Goal: Transaction & Acquisition: Purchase product/service

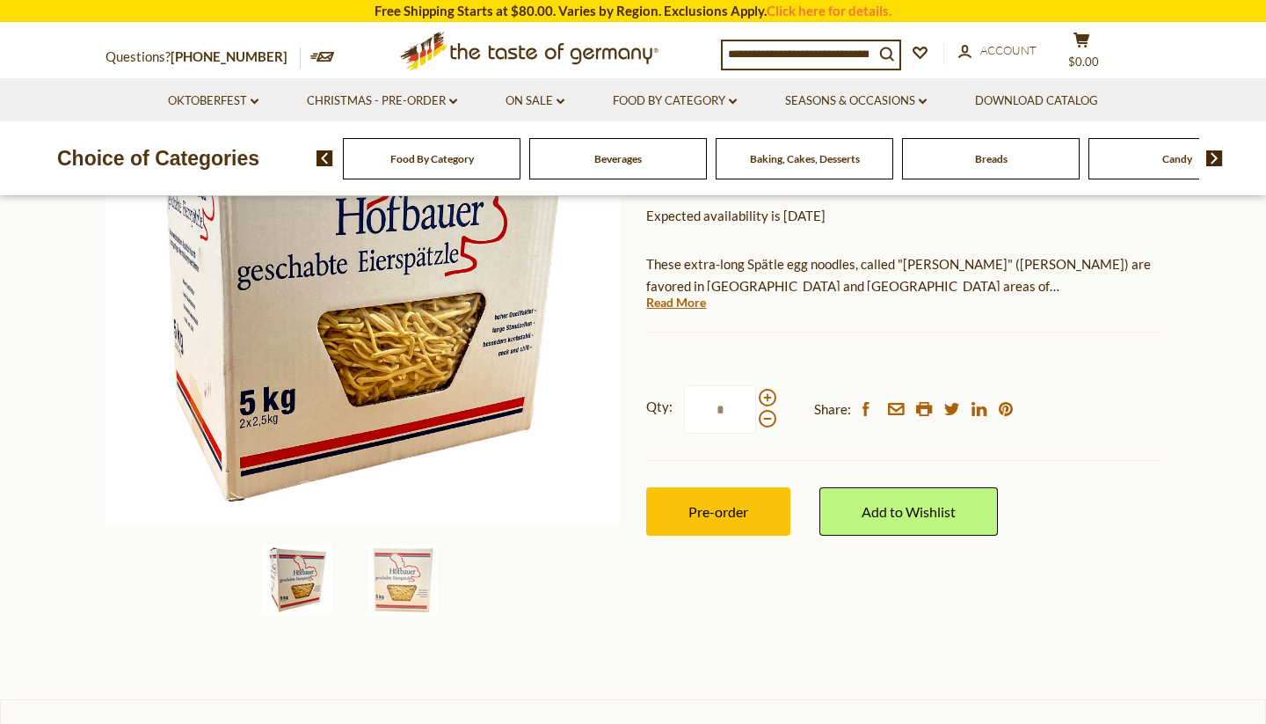
scroll to position [309, 0]
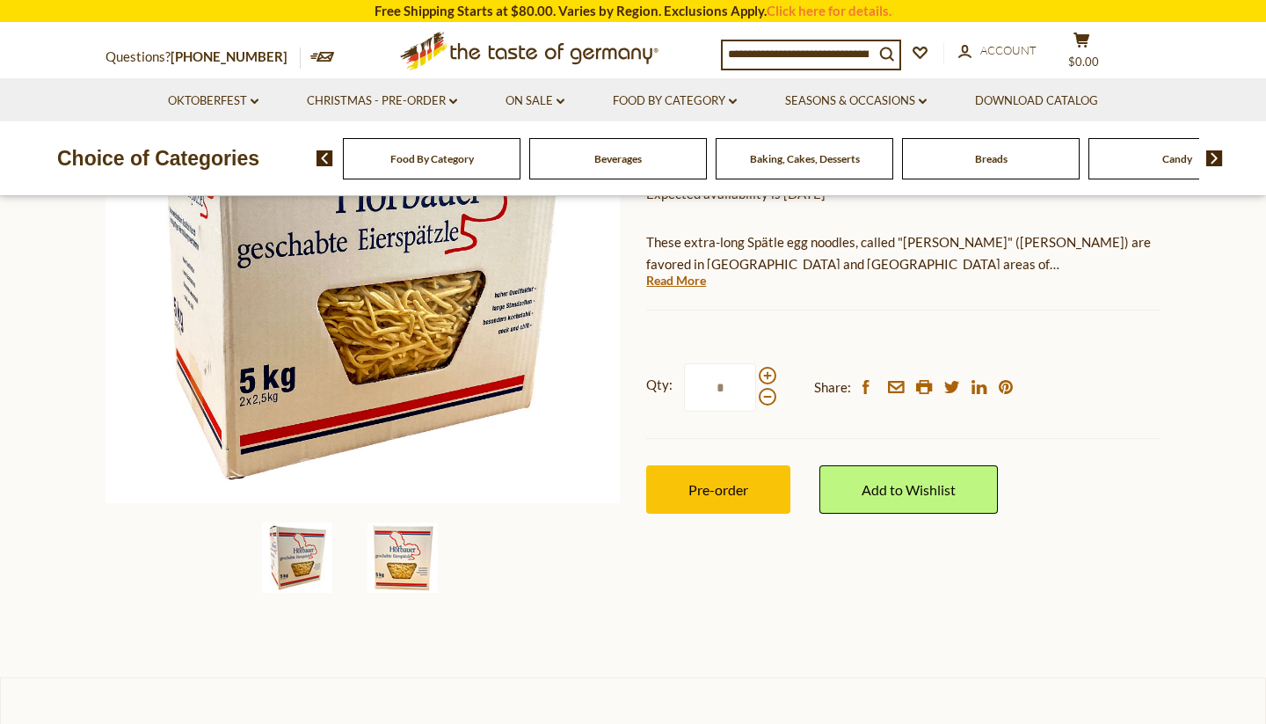
click at [402, 566] on img at bounding box center [403, 557] width 70 height 70
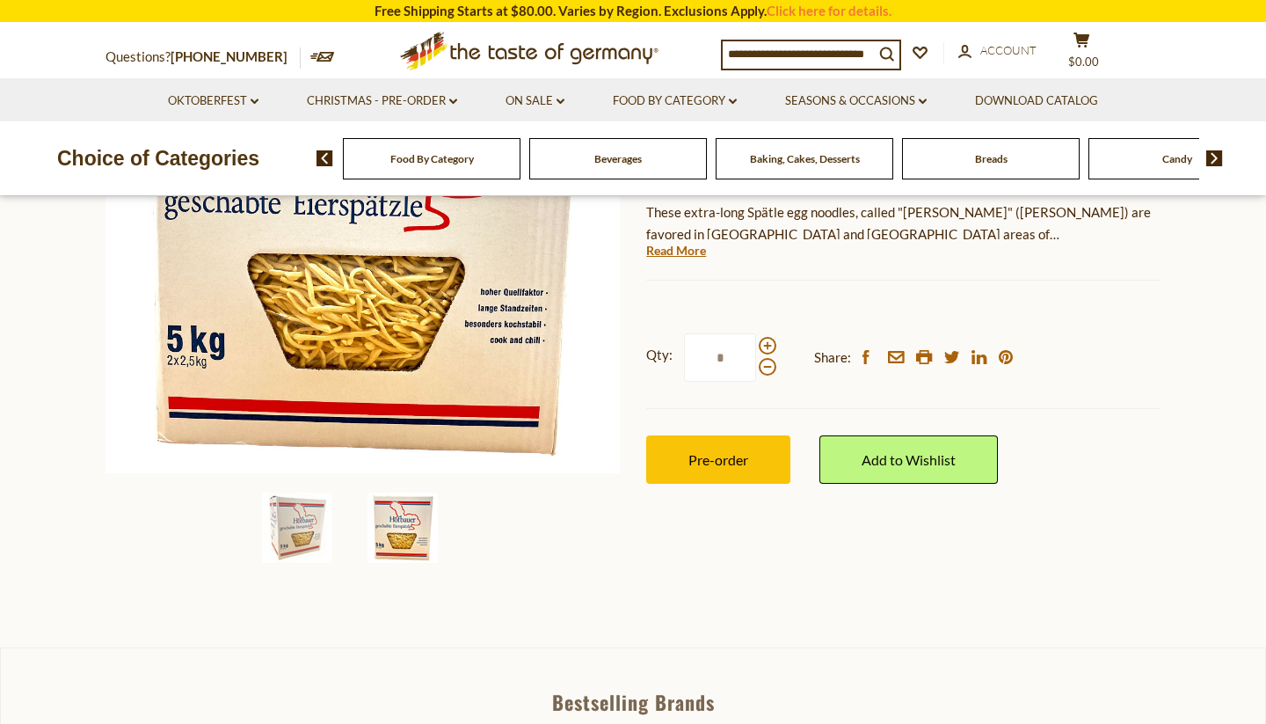
scroll to position [339, 0]
click at [294, 531] on img at bounding box center [297, 526] width 70 height 70
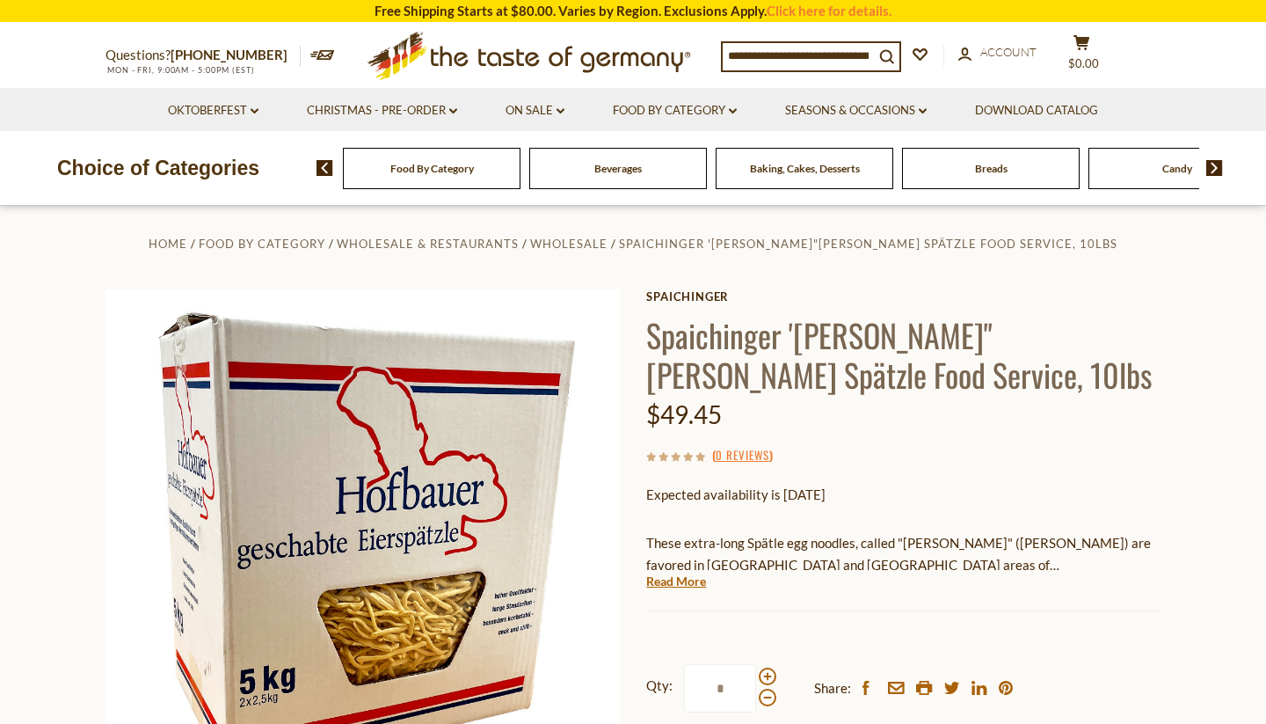
scroll to position [0, 0]
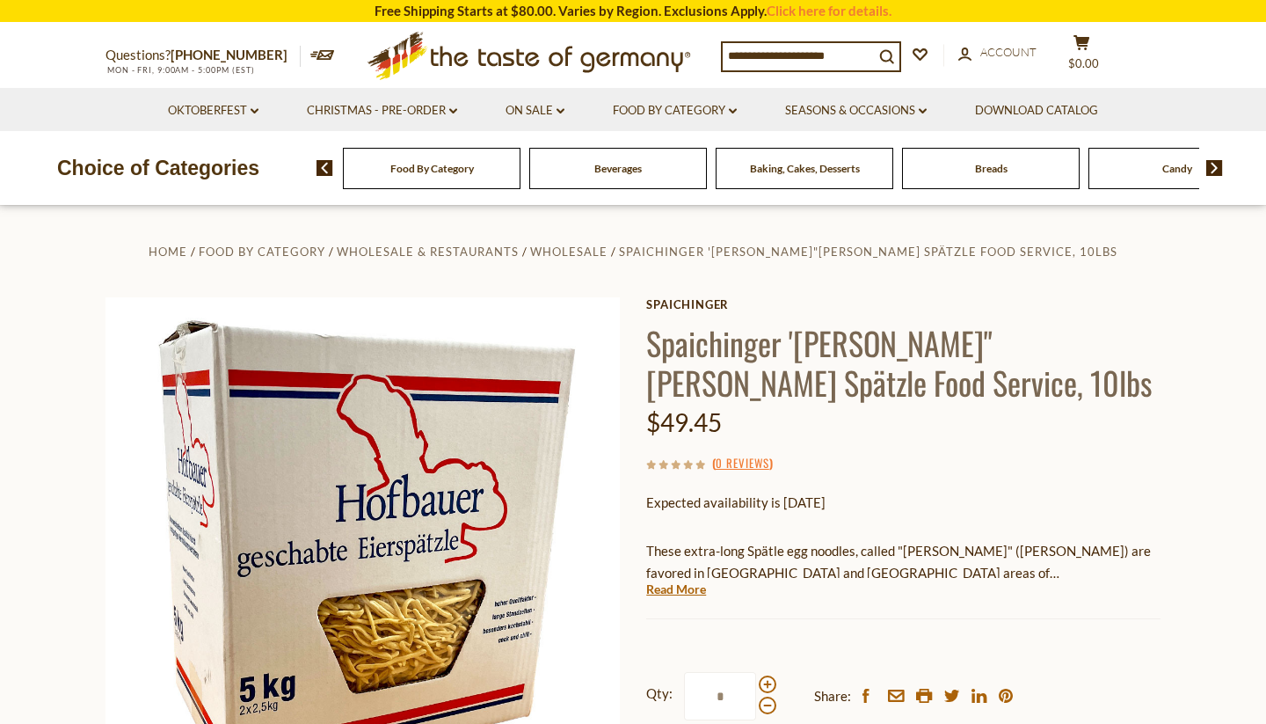
click at [801, 168] on span "Baking, Cakes, Desserts" at bounding box center [805, 168] width 110 height 13
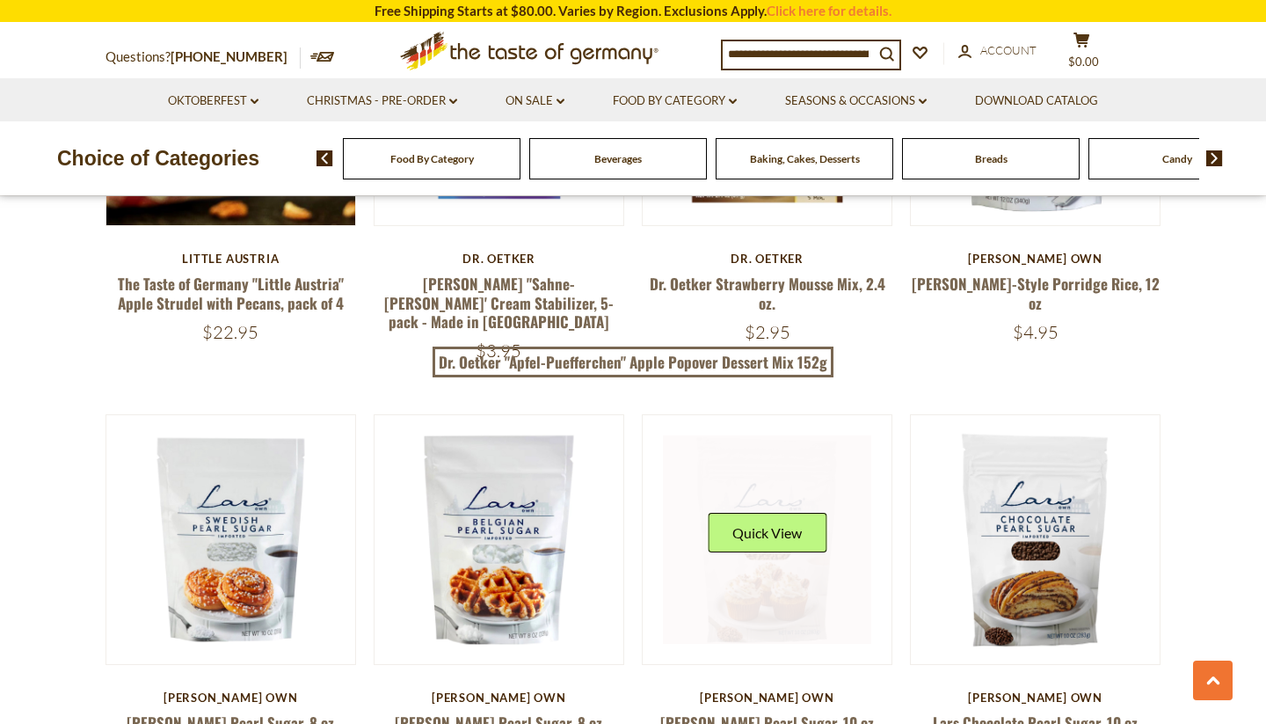
scroll to position [2454, 0]
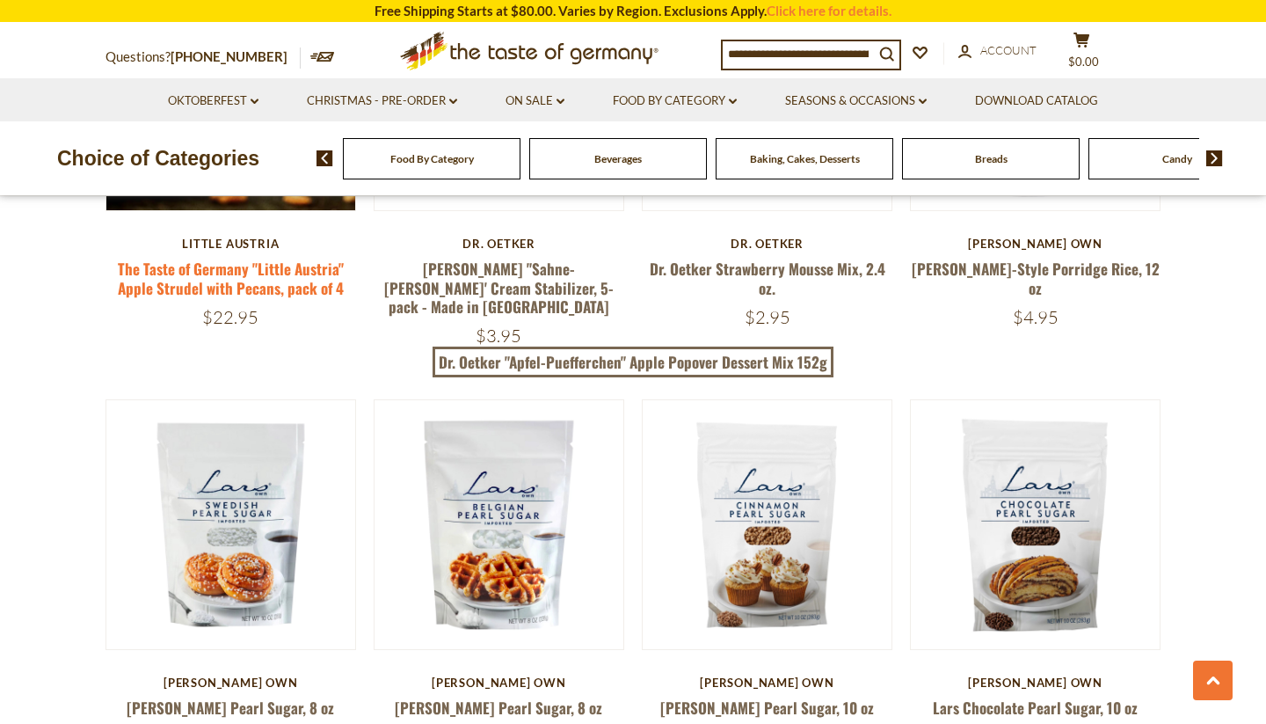
click at [238, 273] on link "The Taste of Germany "Little Austria" Apple Strudel with Pecans, pack of 4" at bounding box center [231, 278] width 226 height 40
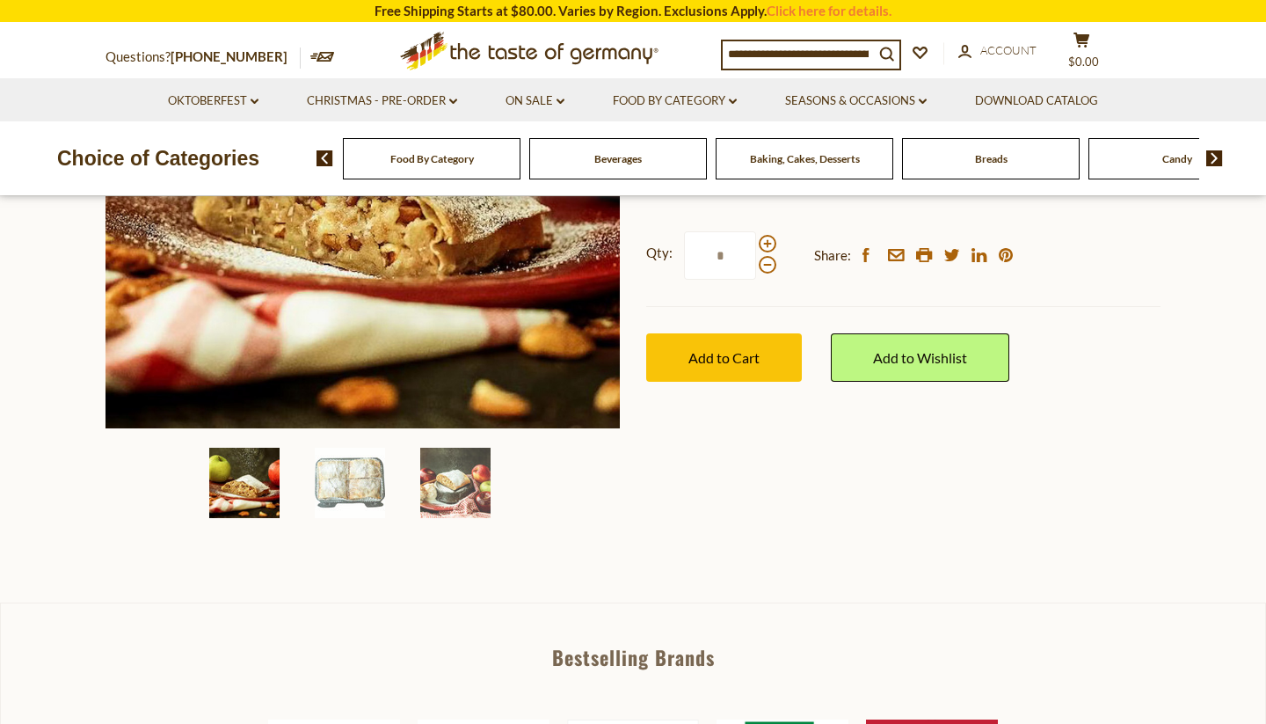
scroll to position [389, 0]
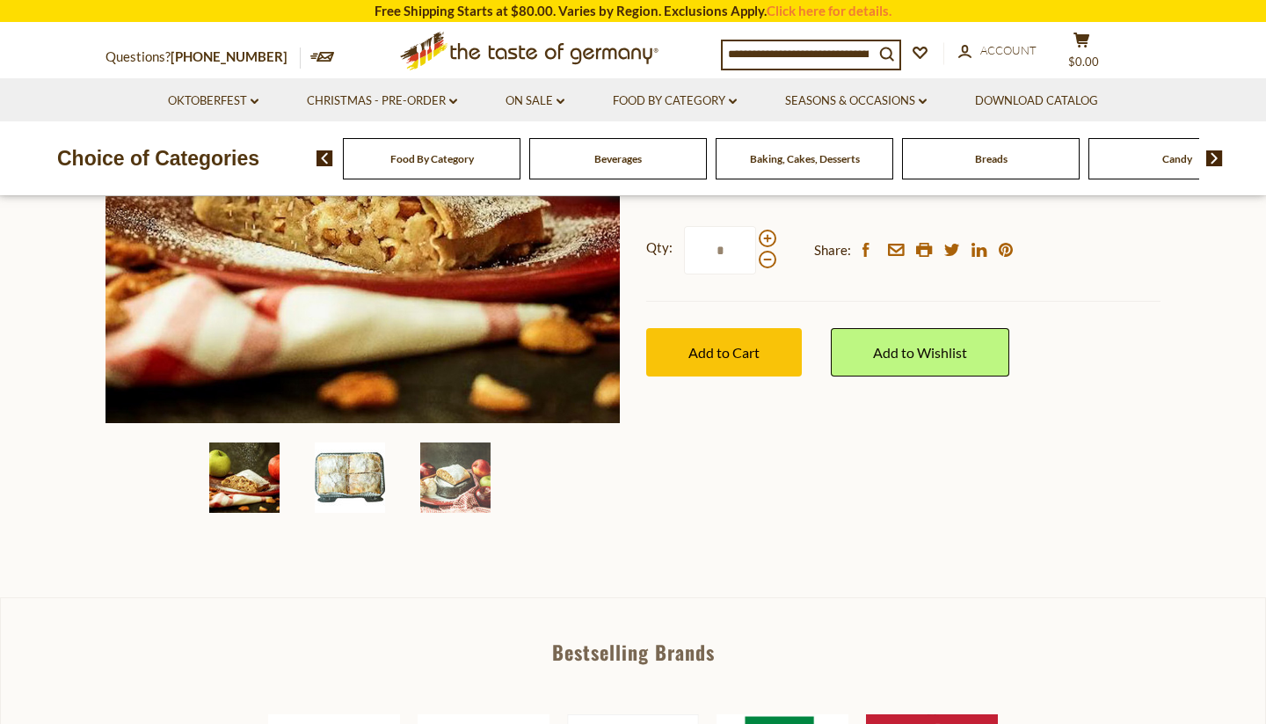
click at [346, 482] on img at bounding box center [350, 477] width 70 height 70
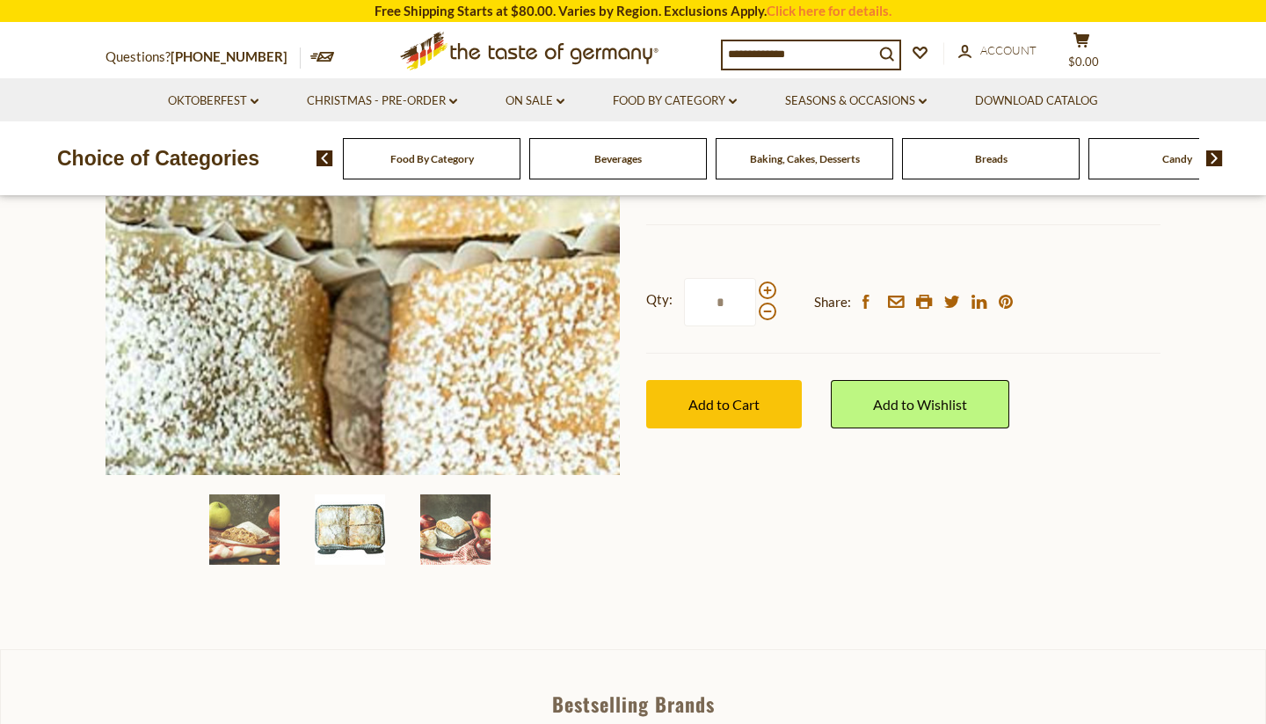
scroll to position [360, 0]
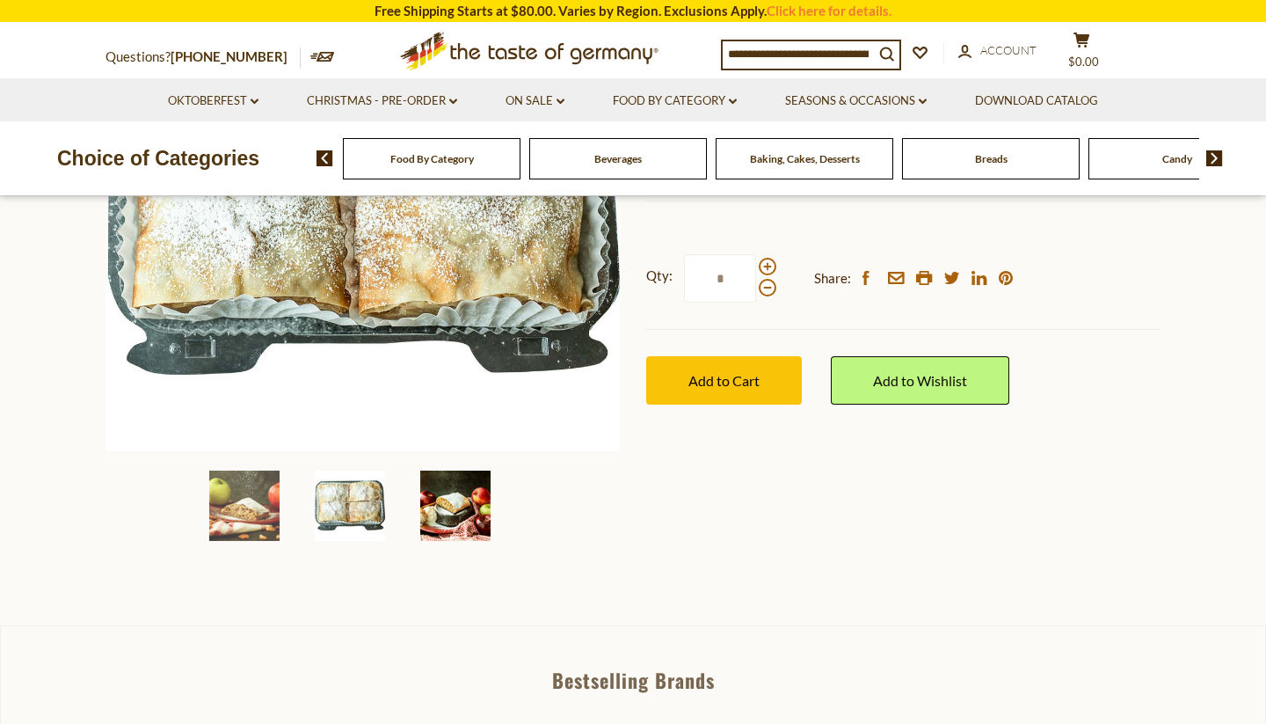
click at [460, 508] on img at bounding box center [455, 505] width 70 height 70
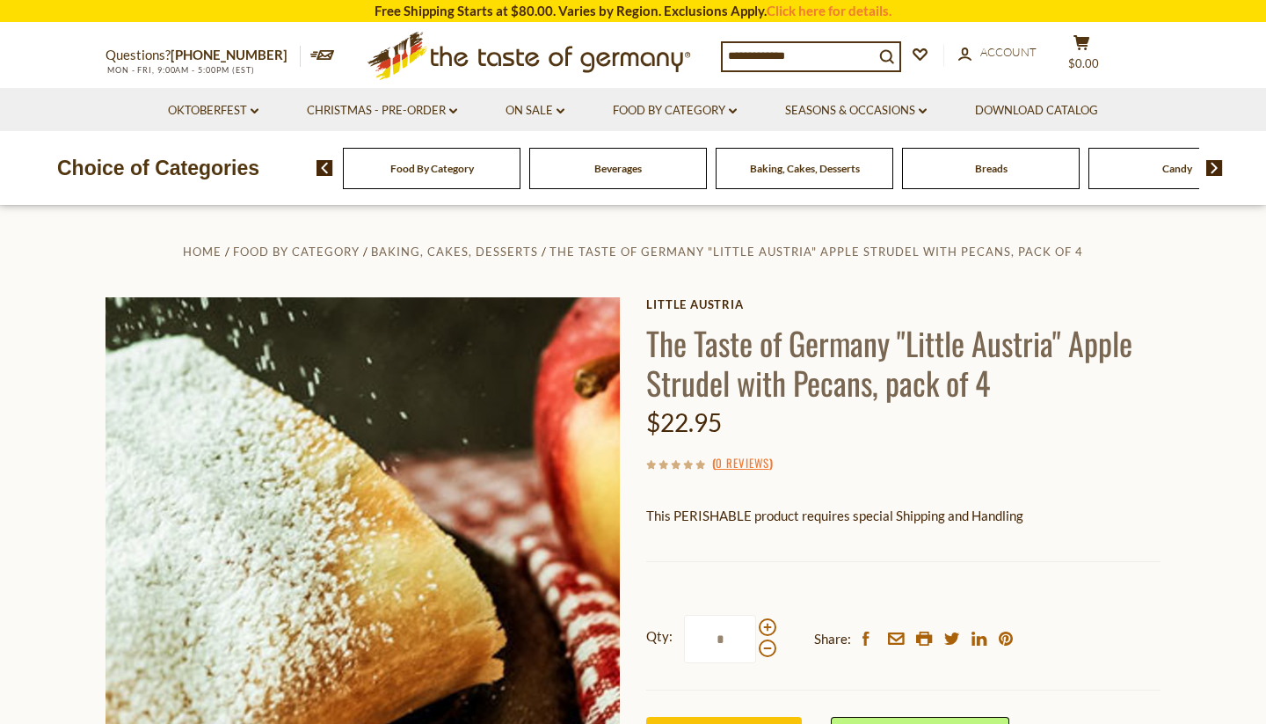
scroll to position [0, 0]
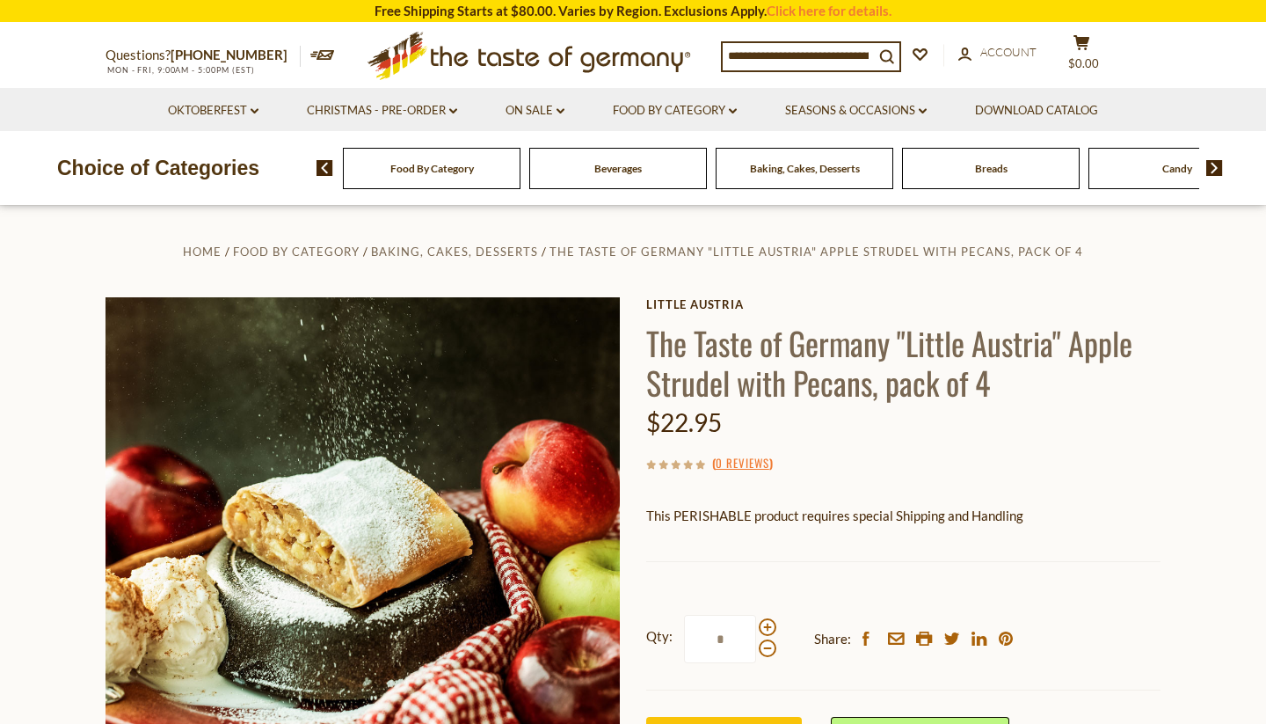
click at [618, 170] on span "Beverages" at bounding box center [617, 168] width 47 height 13
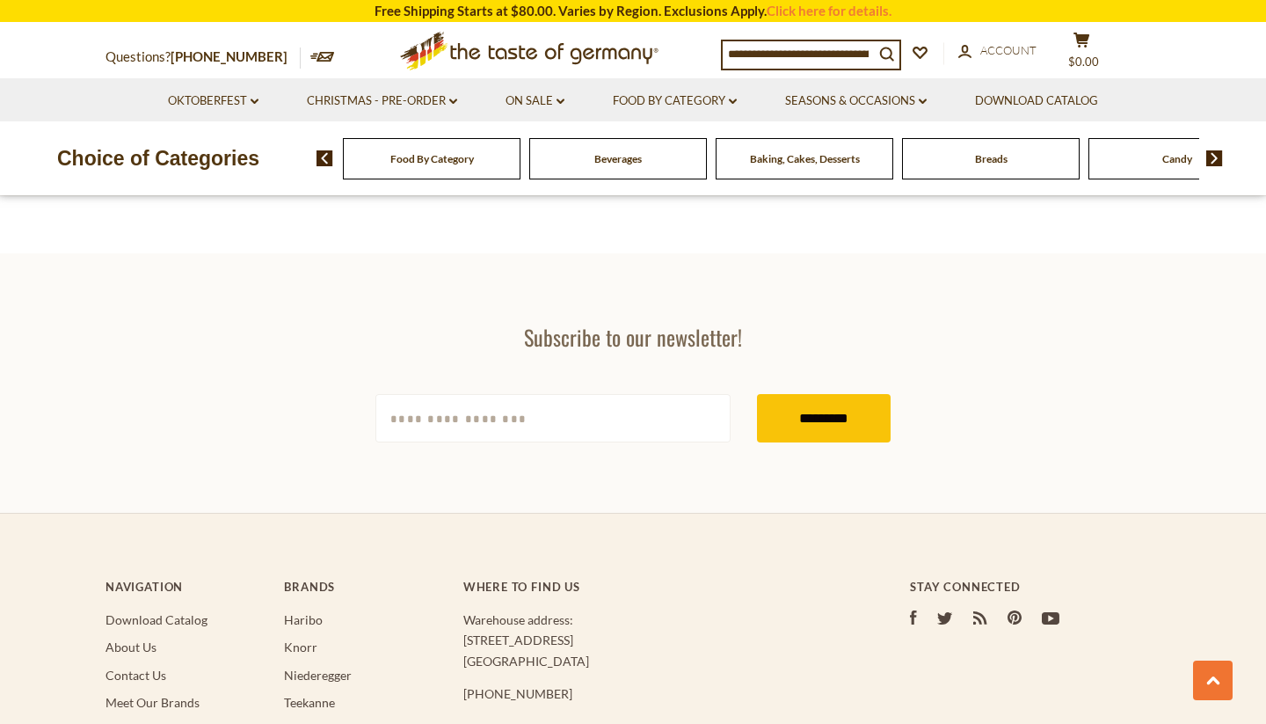
scroll to position [4446, 0]
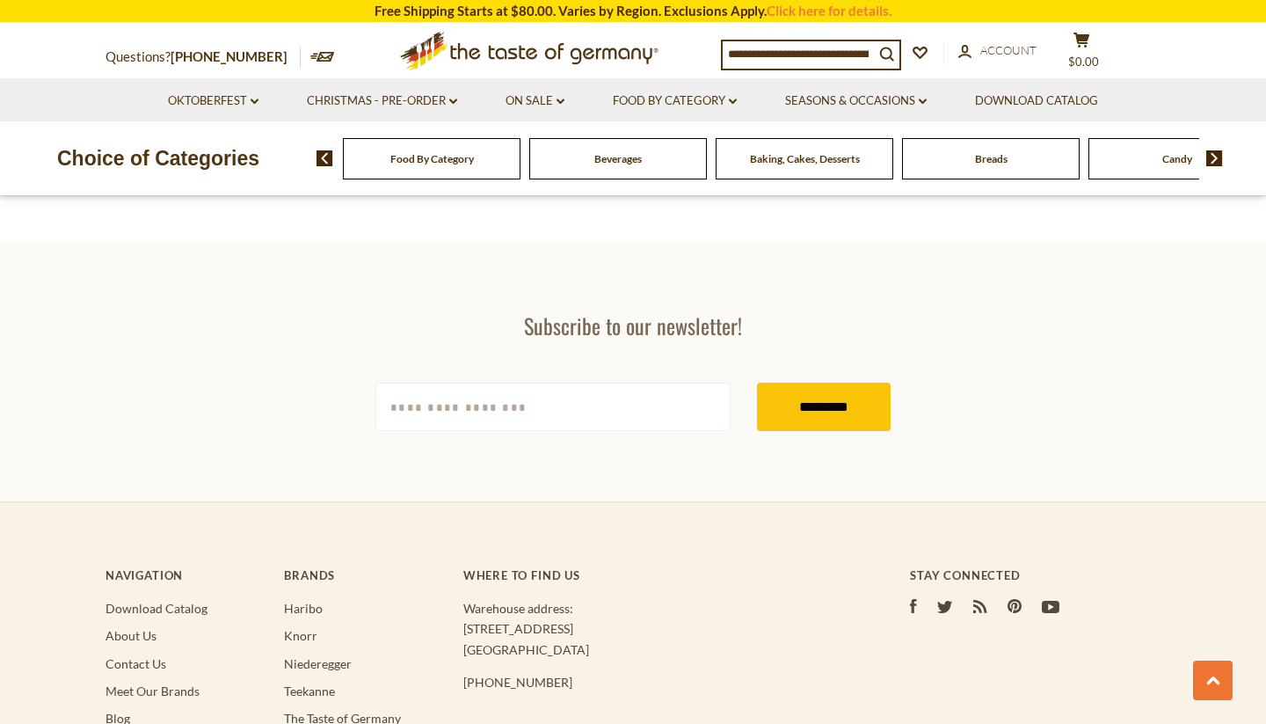
click at [450, 408] on input "[EMAIL_ADDRESS][DOMAIN_NAME]" at bounding box center [552, 406] width 355 height 48
type input "**********"
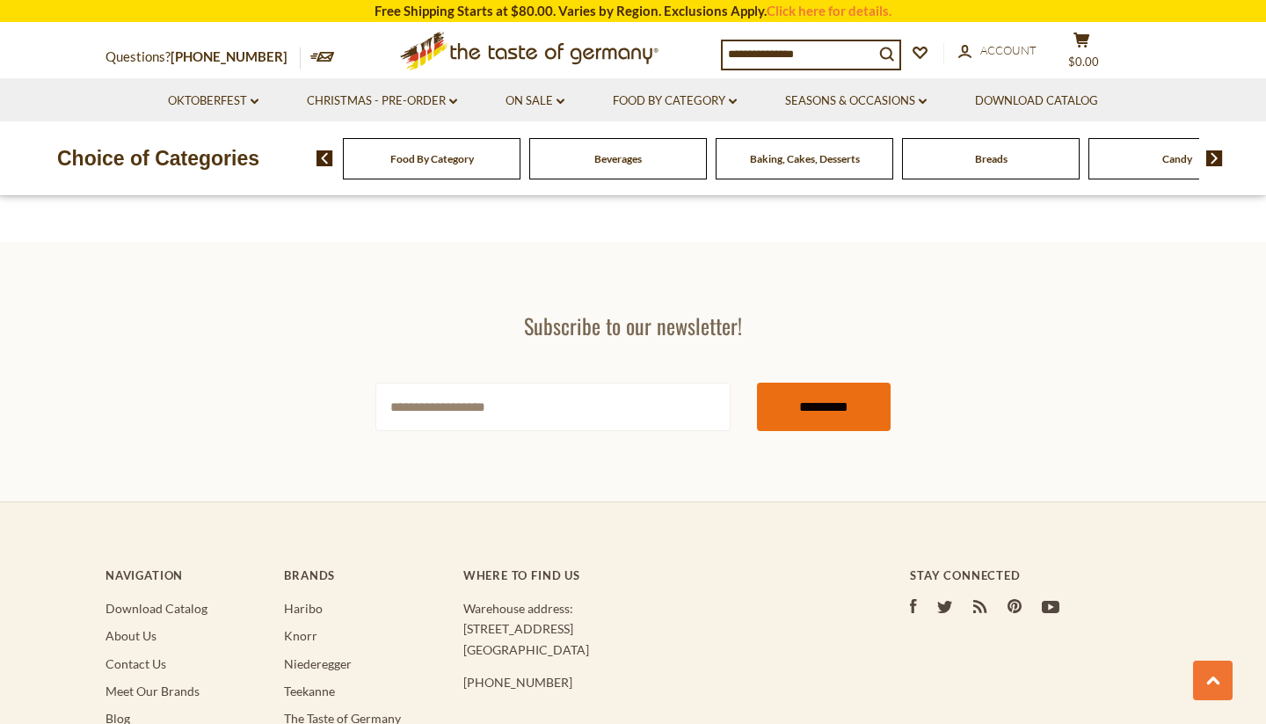
click at [837, 406] on input "*********" at bounding box center [824, 406] width 134 height 48
